Goal: Transaction & Acquisition: Download file/media

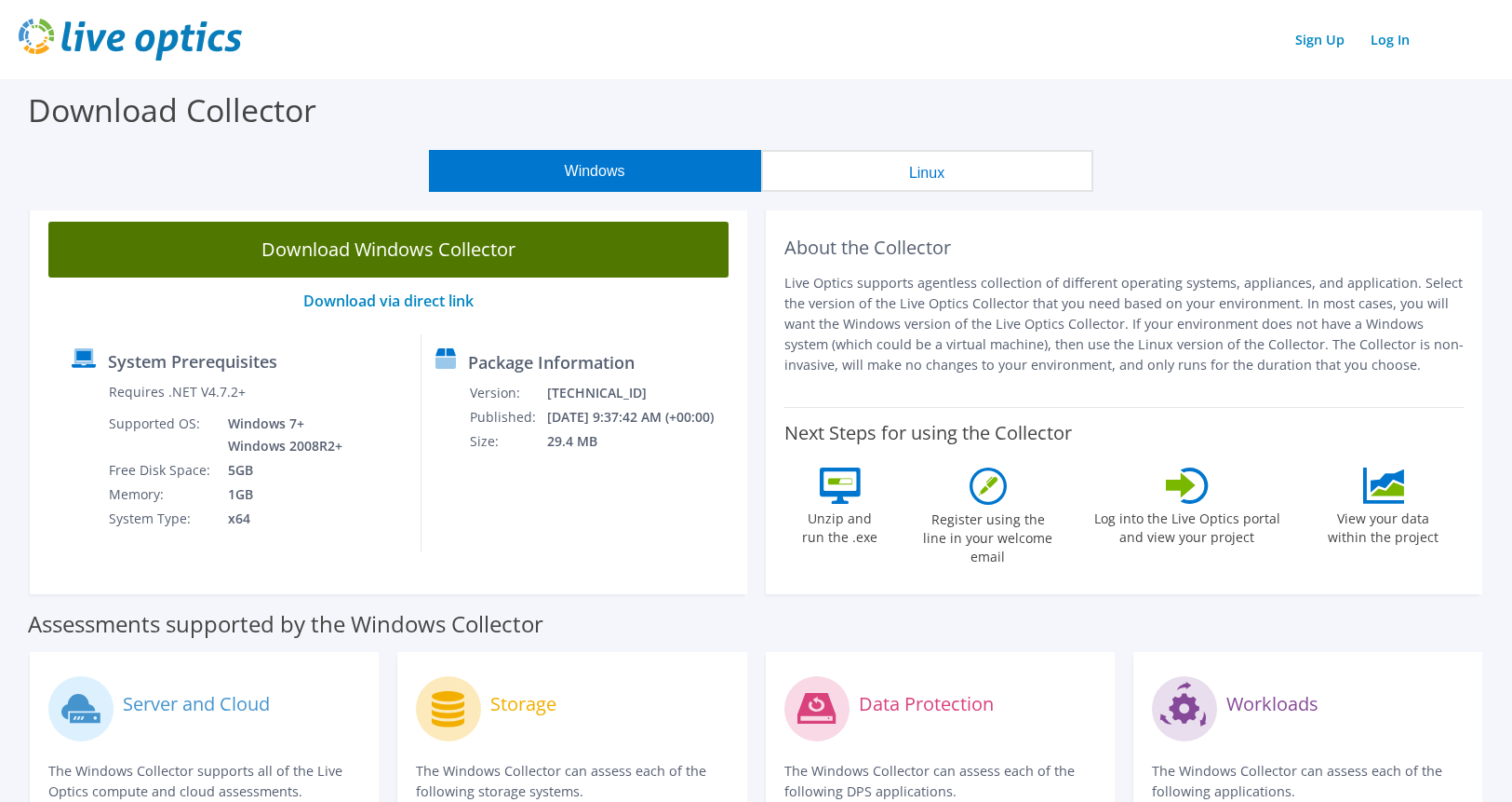
click at [343, 254] on link "Download Windows Collector" at bounding box center [389, 249] width 680 height 55
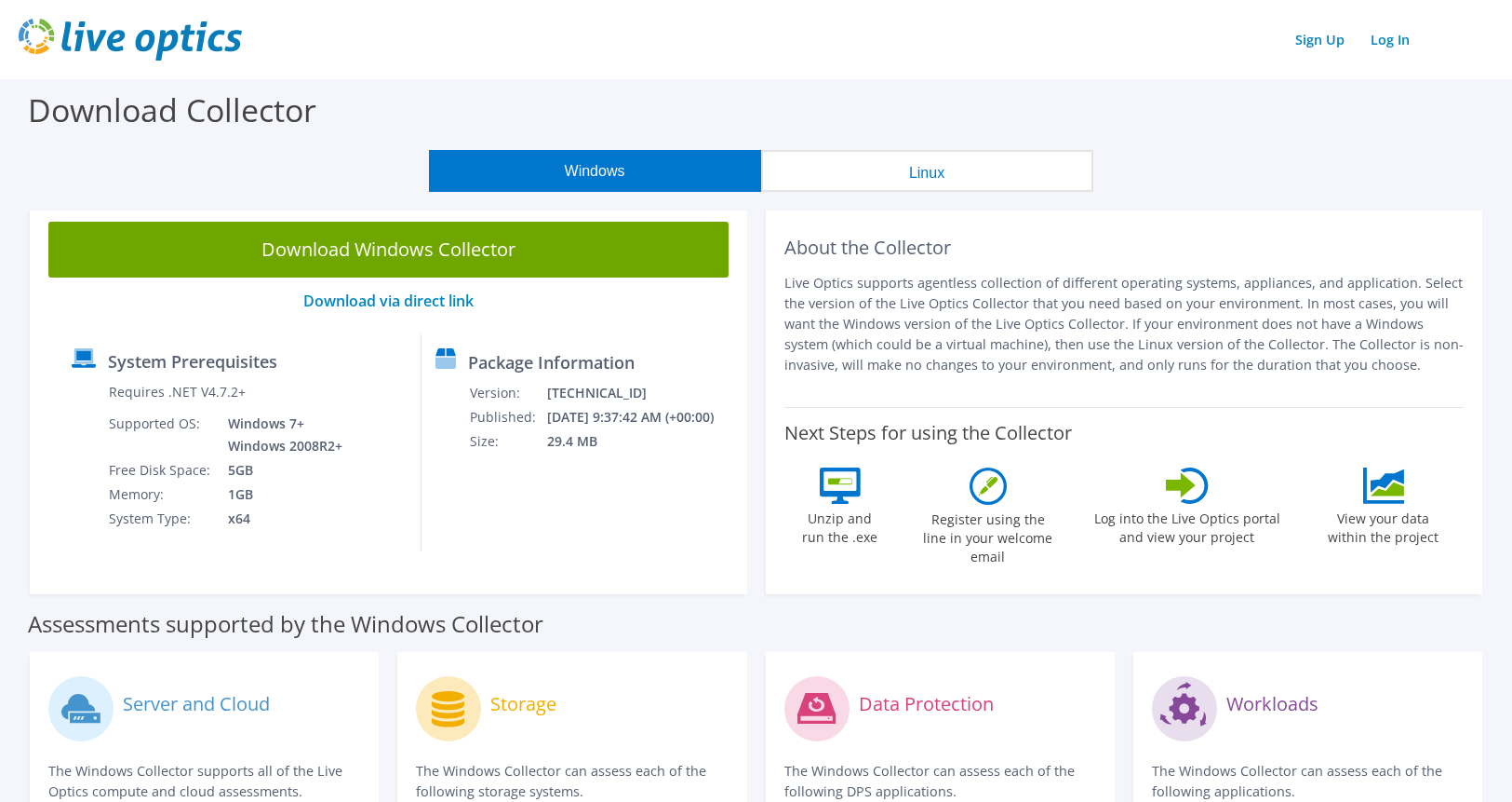
click at [341, 467] on td "5GB" at bounding box center [280, 470] width 132 height 24
click at [427, 294] on link "Download via direct link" at bounding box center [388, 301] width 170 height 21
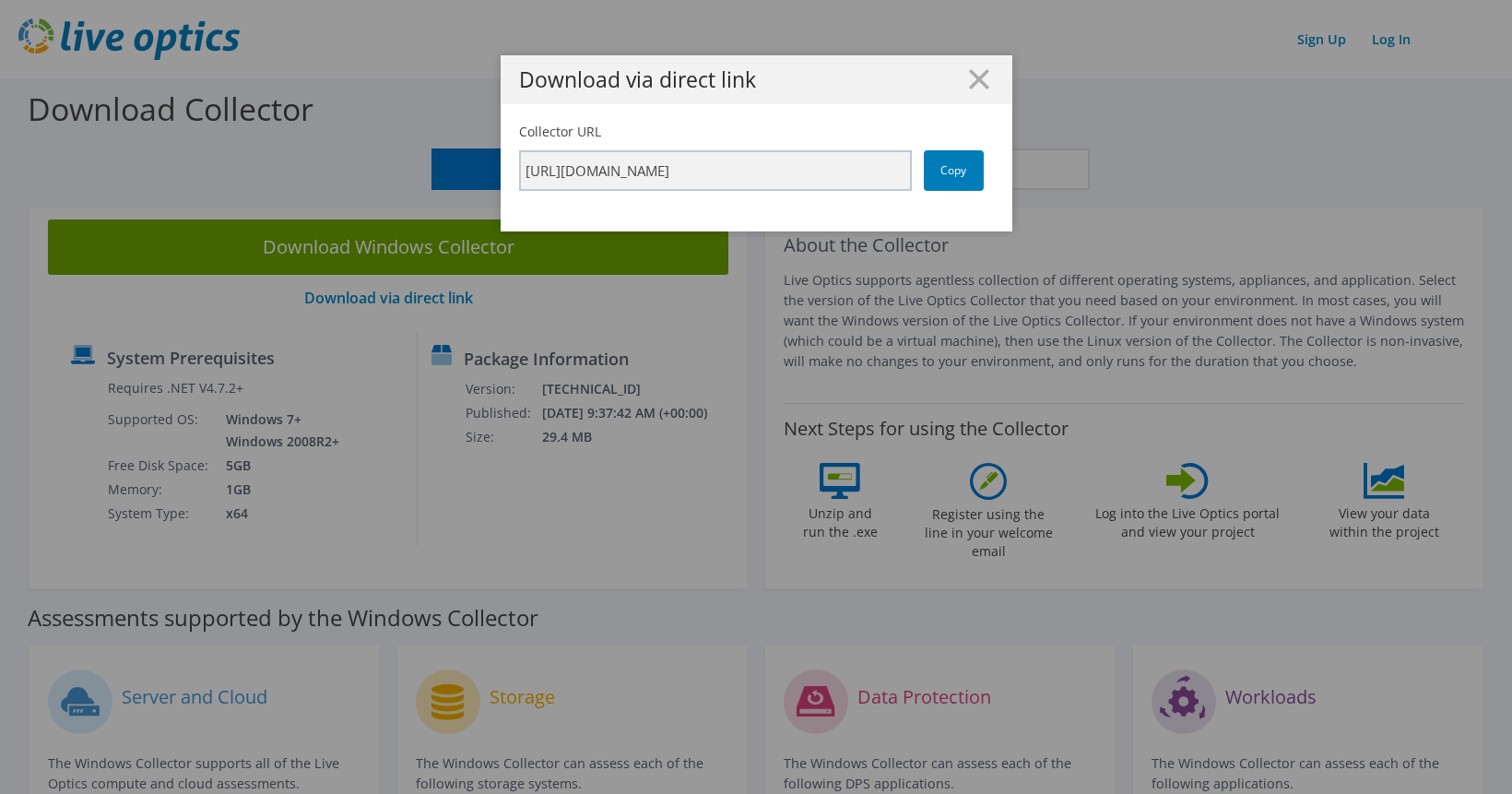
click at [969, 74] on icon at bounding box center [979, 79] width 20 height 20
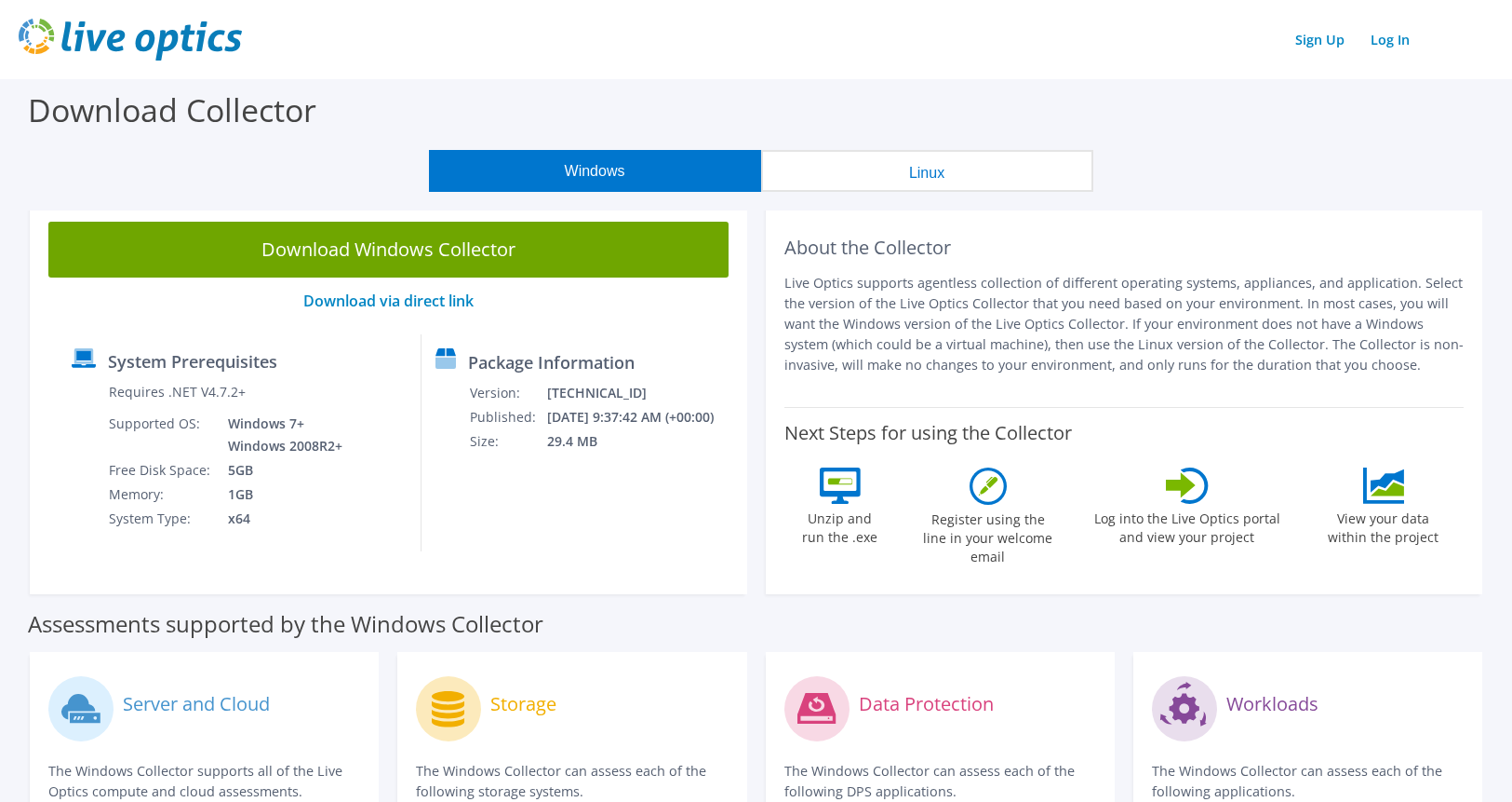
click at [1275, 143] on div "Download Collector" at bounding box center [756, 114] width 1493 height 70
